Goal: Navigation & Orientation: Go to known website

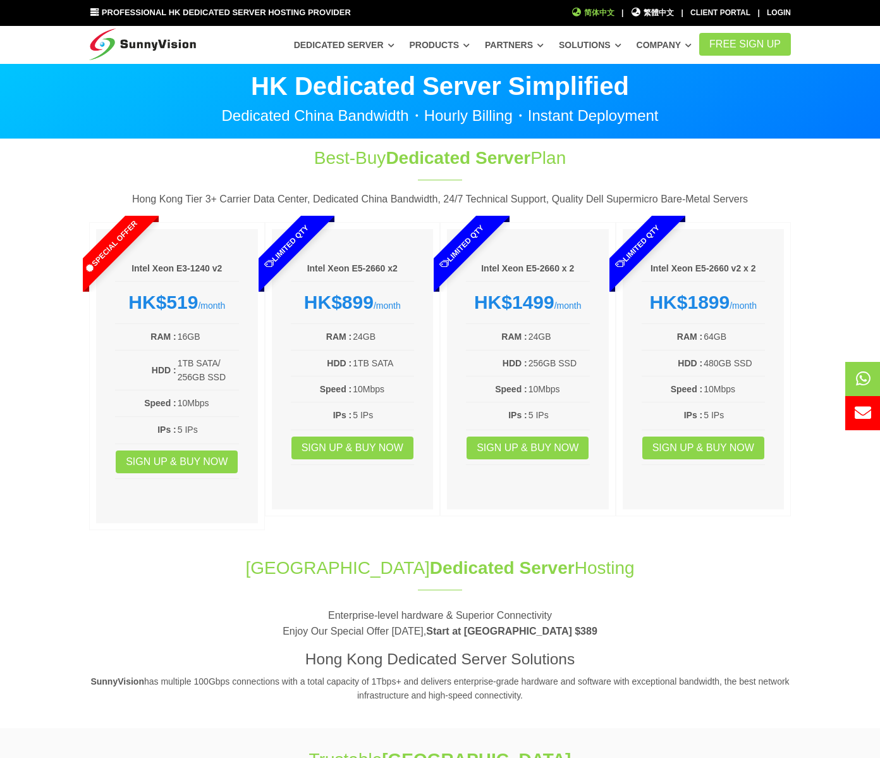
click at [609, 14] on span "简体中文" at bounding box center [593, 13] width 44 height 12
click at [644, 13] on span "繁體中文" at bounding box center [653, 13] width 44 height 12
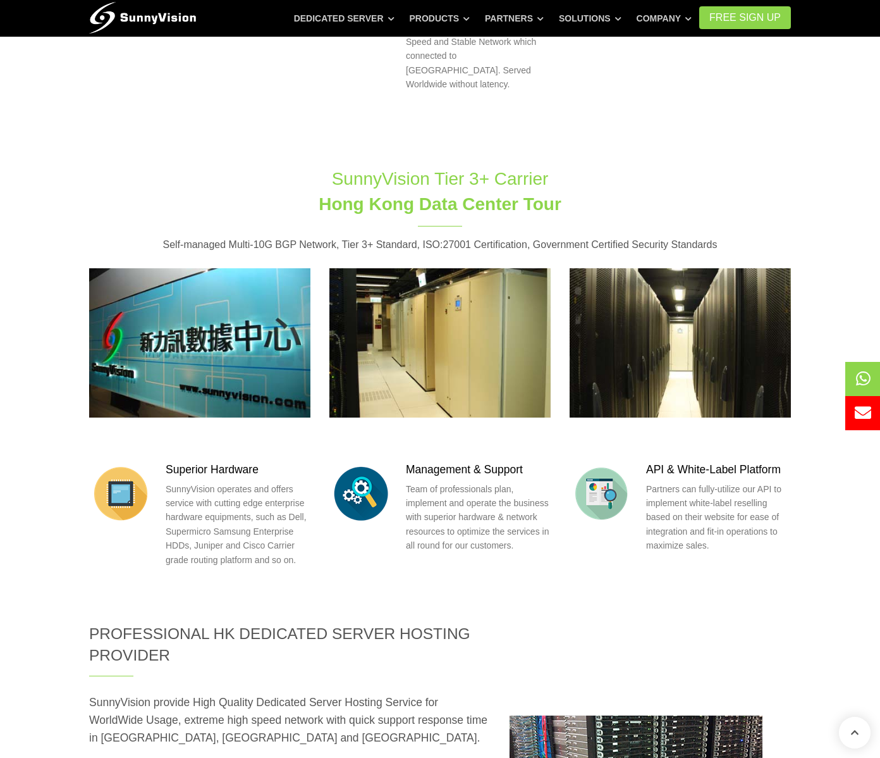
scroll to position [1307, 0]
